Goal: Task Accomplishment & Management: Manage account settings

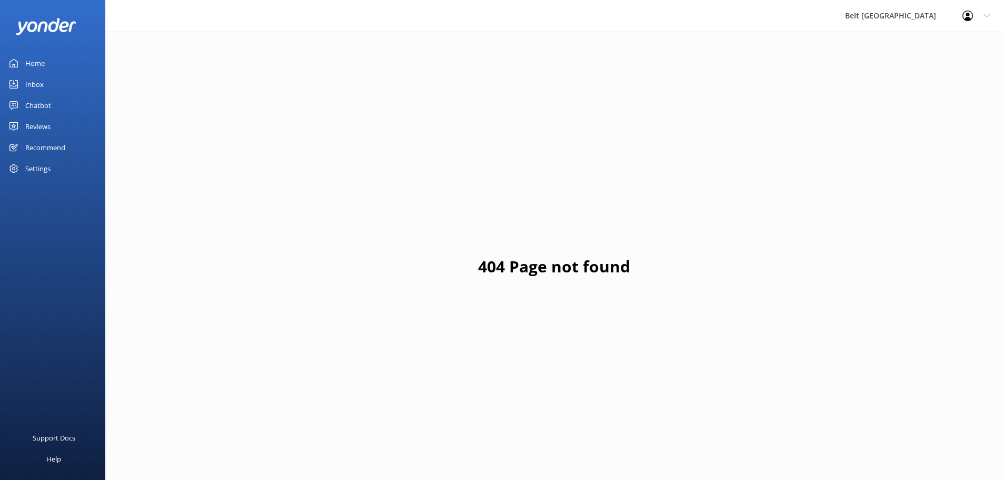
click at [45, 127] on div "Reviews" at bounding box center [37, 126] width 25 height 21
